Goal: Use online tool/utility: Utilize a website feature to perform a specific function

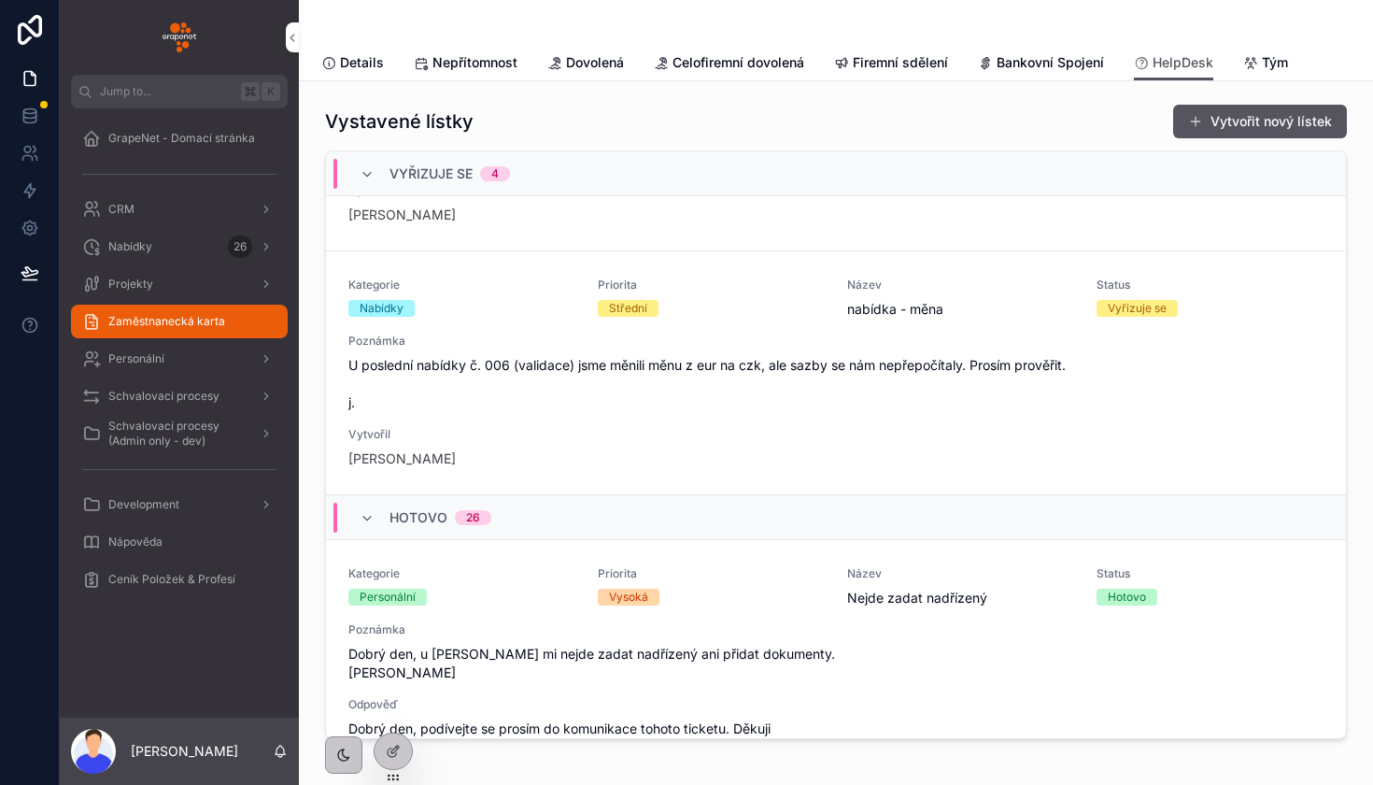
scroll to position [903, 0]
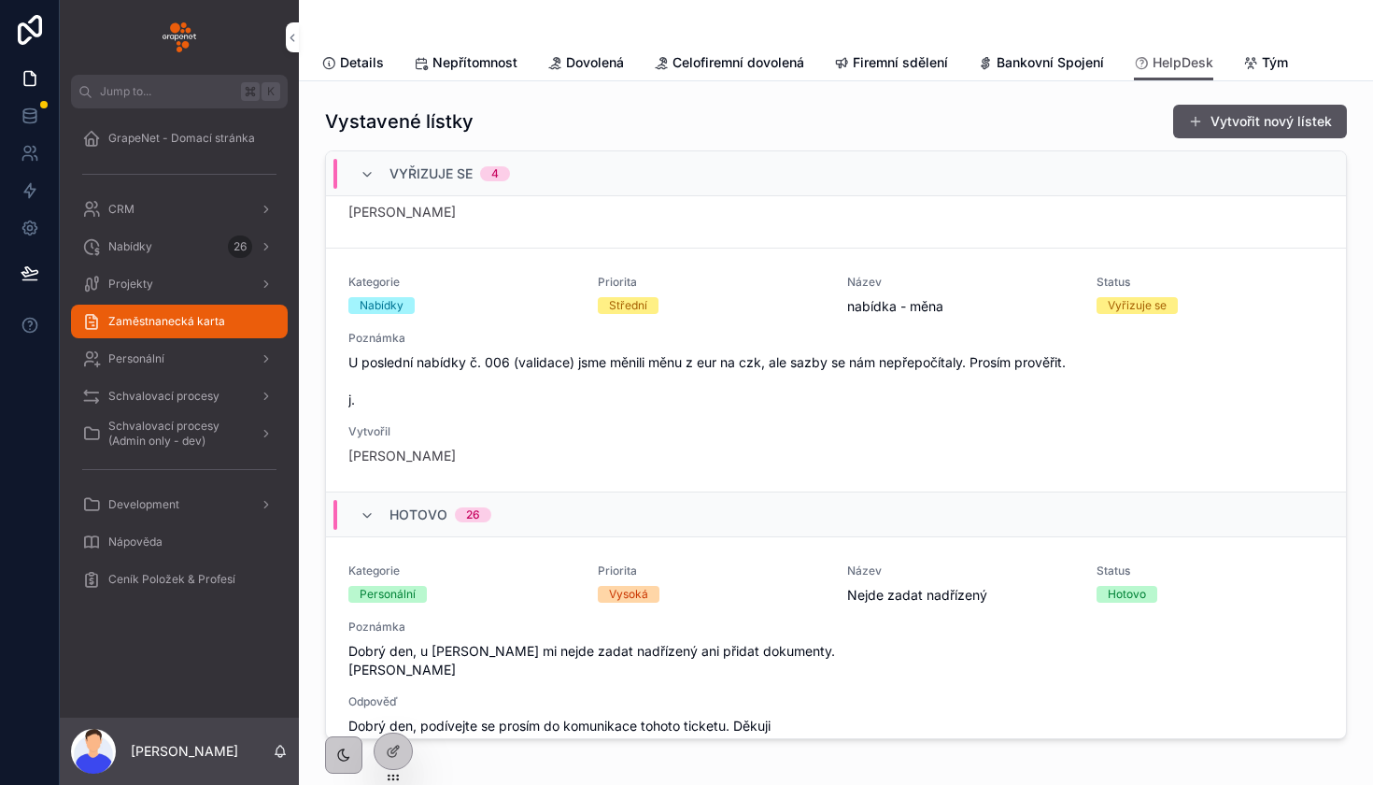
click at [182, 54] on div "scrollable content" at bounding box center [179, 37] width 239 height 75
click at [182, 49] on img "scrollable content" at bounding box center [180, 37] width 34 height 30
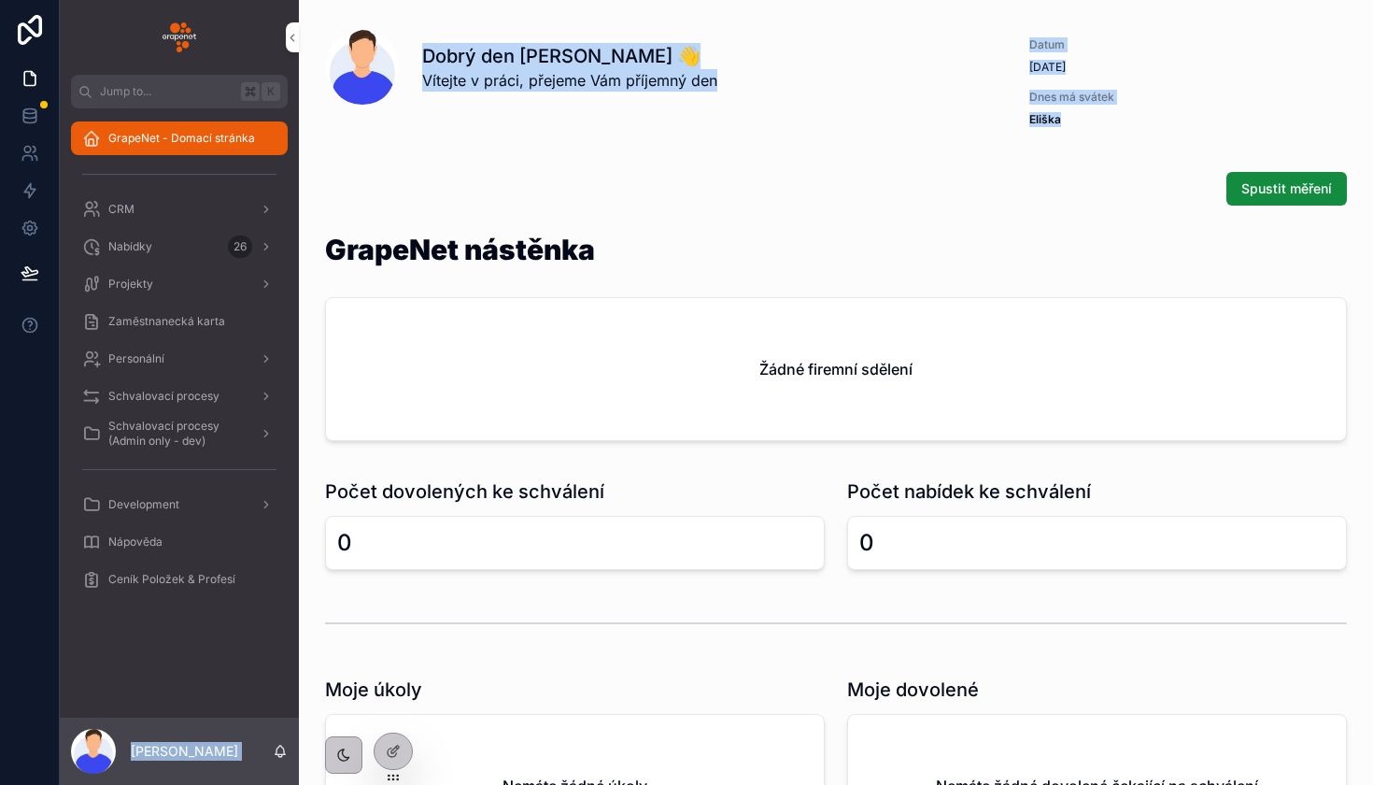
drag, startPoint x: 1091, startPoint y: 135, endPoint x: 969, endPoint y: -13, distance: 191.7
click at [969, 0] on html "Jump to... K GrapeNet - Domací stránka CRM Nabídky 26 Projekty Zaměstnanecká ka…" at bounding box center [686, 392] width 1373 height 785
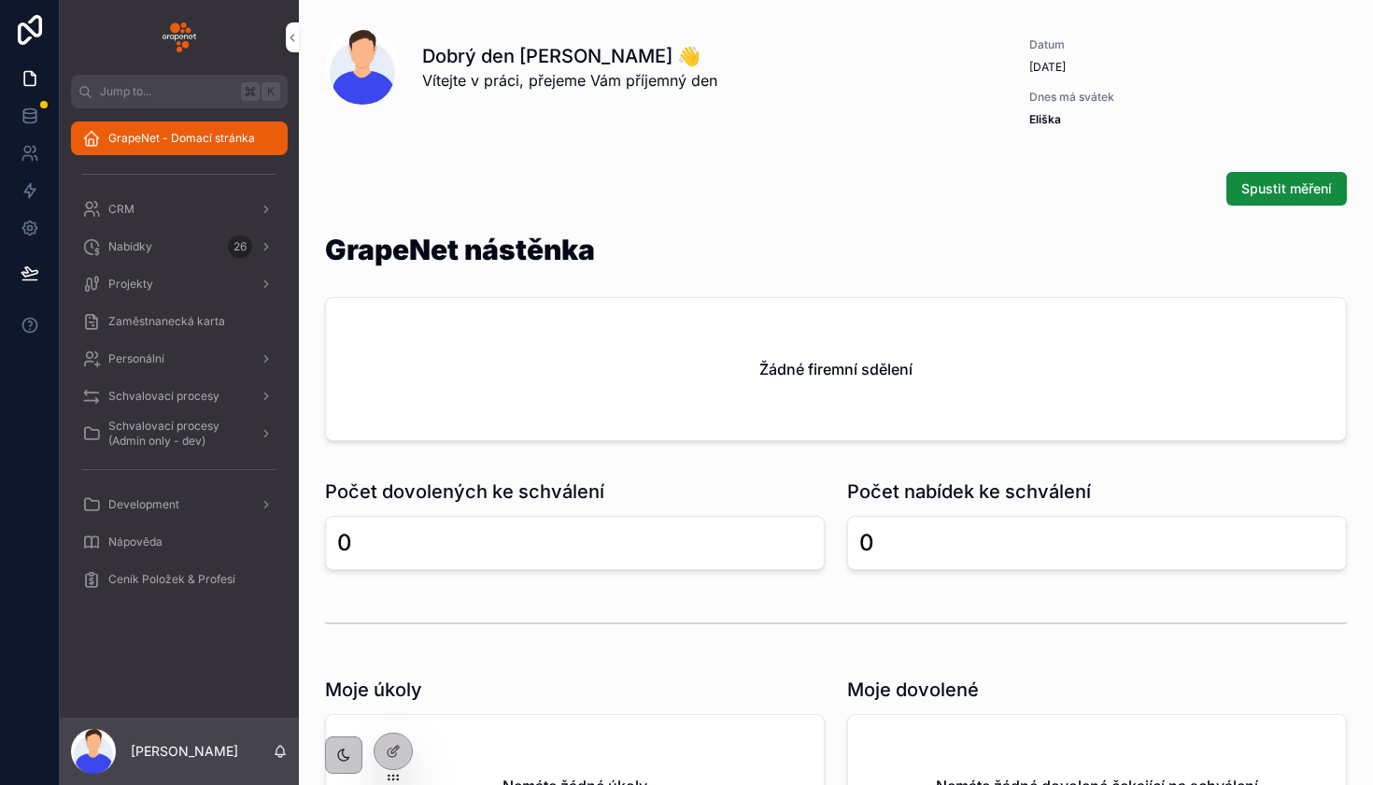
click at [933, 206] on div "Spustit měření" at bounding box center [836, 188] width 1044 height 49
